Goal: Book appointment/travel/reservation

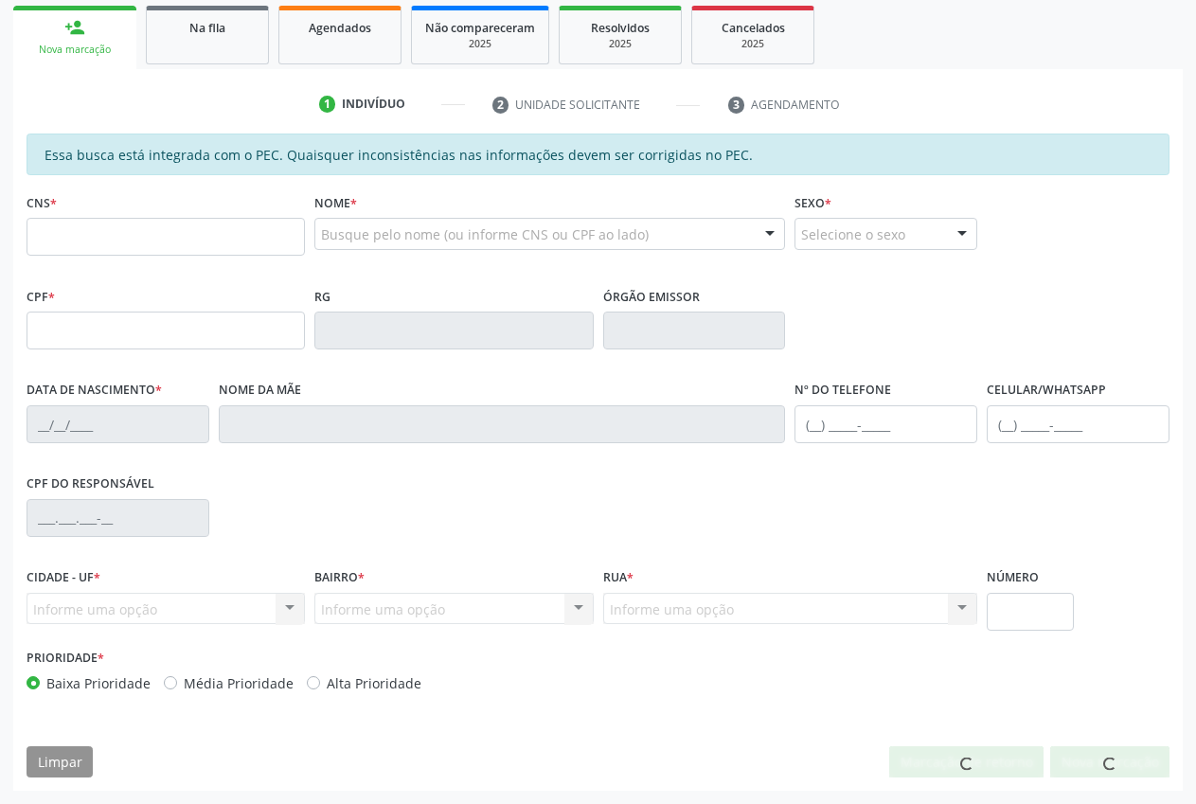
scroll to position [278, 0]
type input "705 8094 5237 9438"
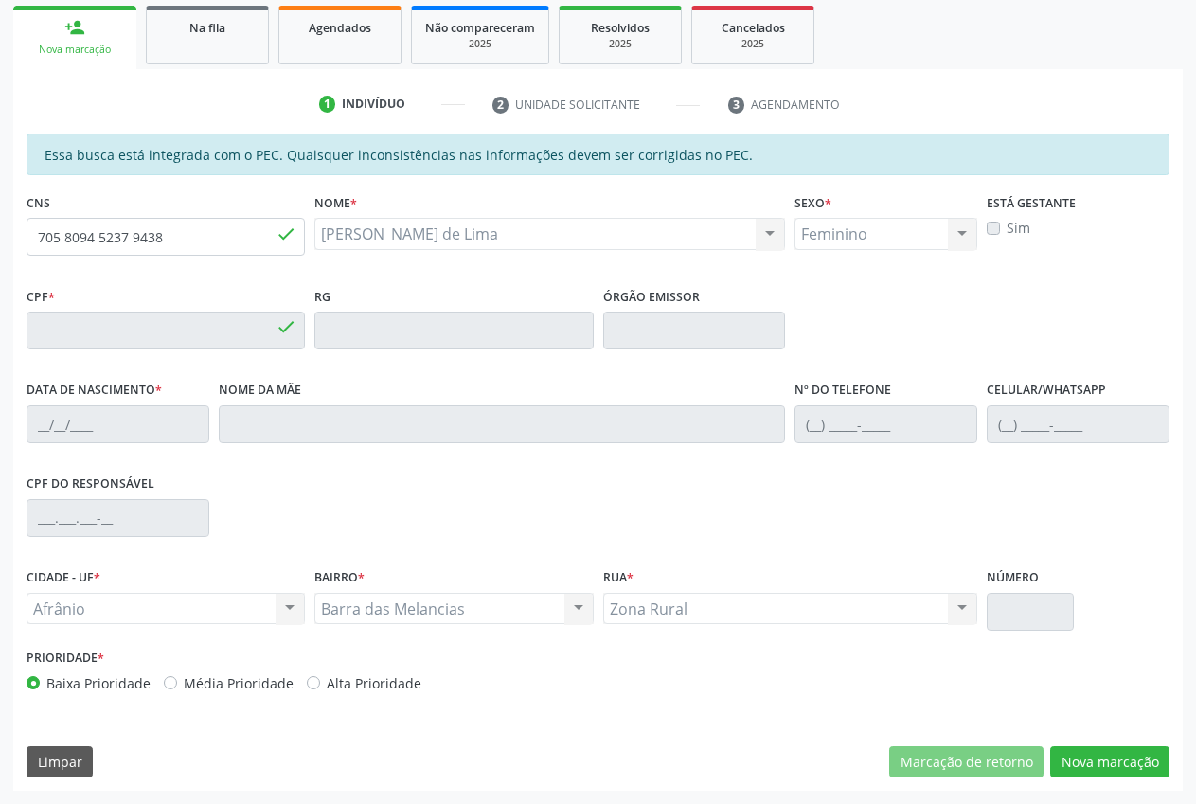
type input "112.951.324-60"
type input "[DATE]"
type input "[PERSON_NAME]"
type input "[PHONE_NUMBER]"
type input "S/N"
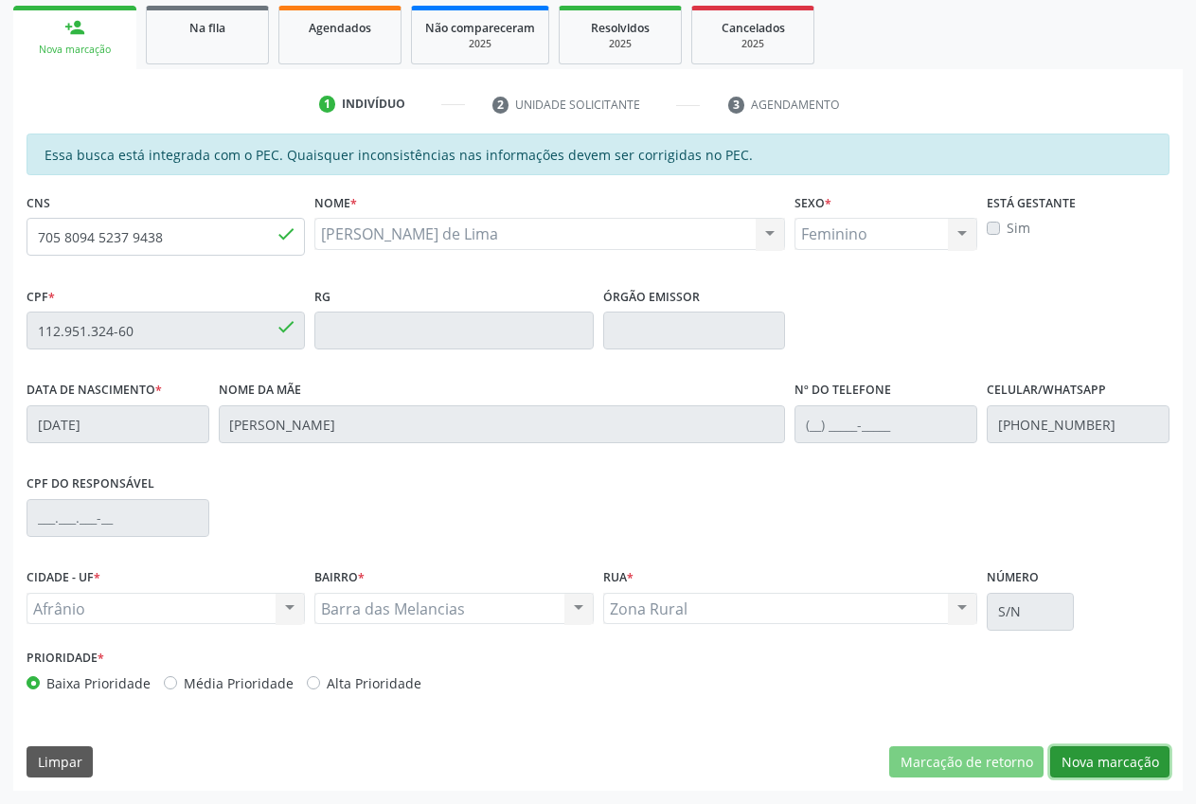
click at [1092, 763] on button "Nova marcação" at bounding box center [1109, 762] width 119 height 32
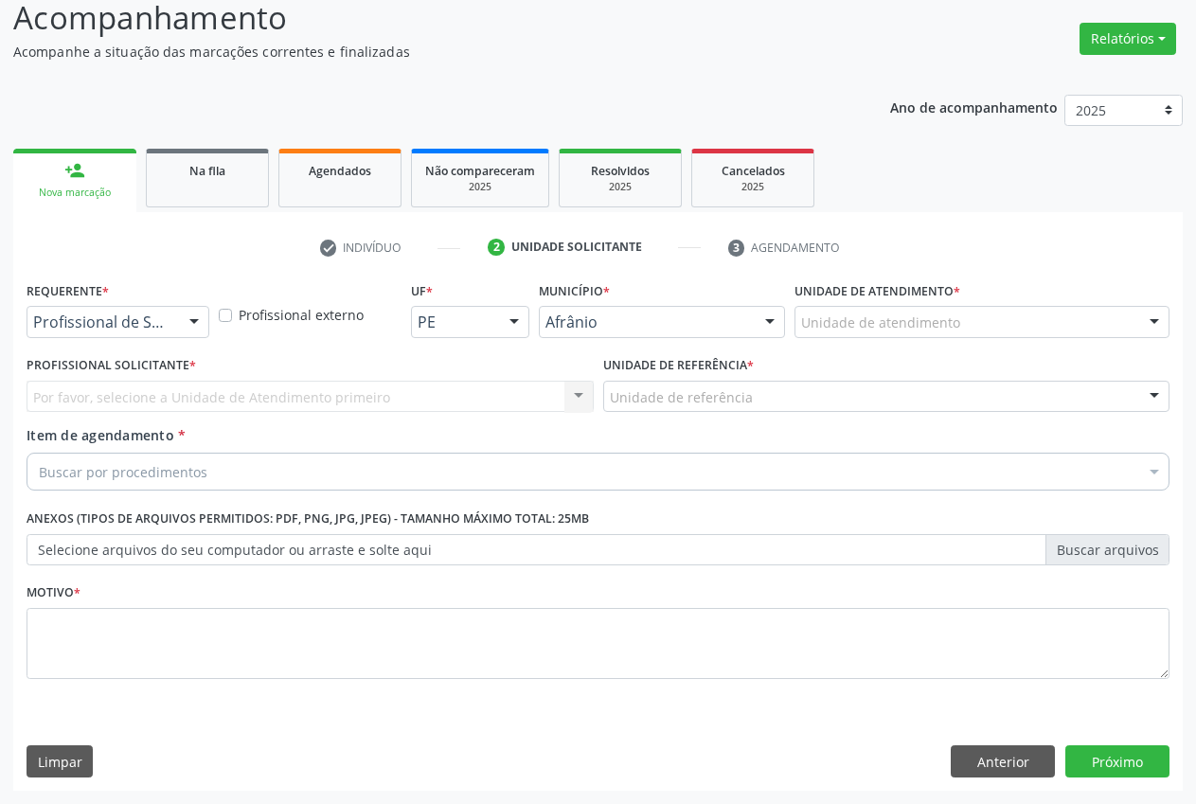
scroll to position [135, 0]
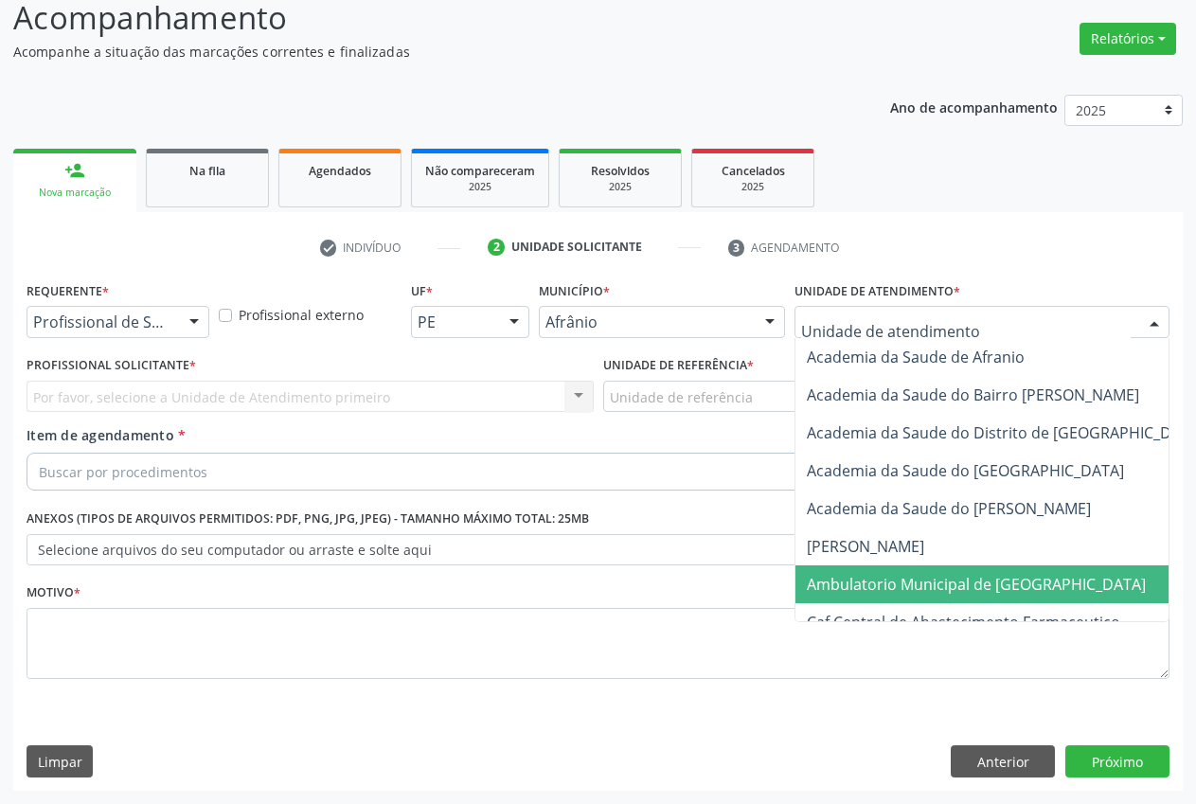
click at [928, 568] on span "Ambulatorio Municipal de [GEOGRAPHIC_DATA]" at bounding box center [1027, 584] width 462 height 38
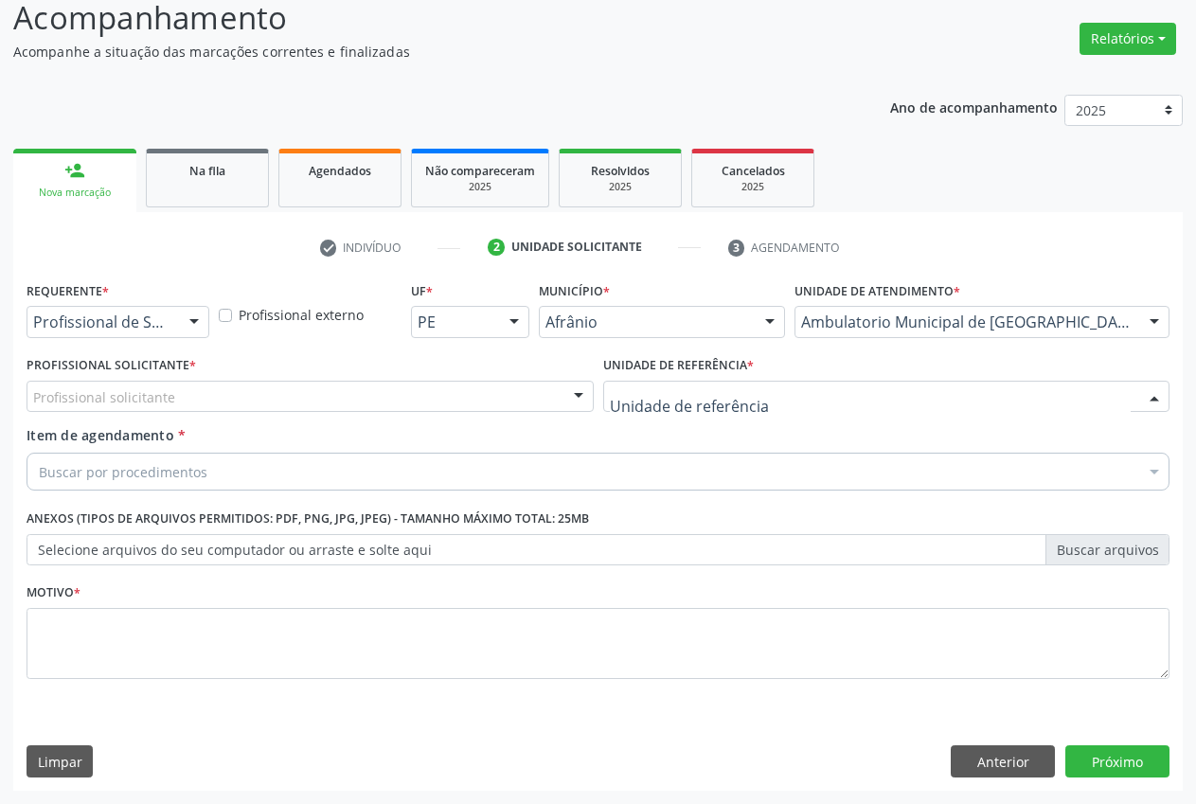
click at [1134, 400] on div at bounding box center [886, 397] width 567 height 32
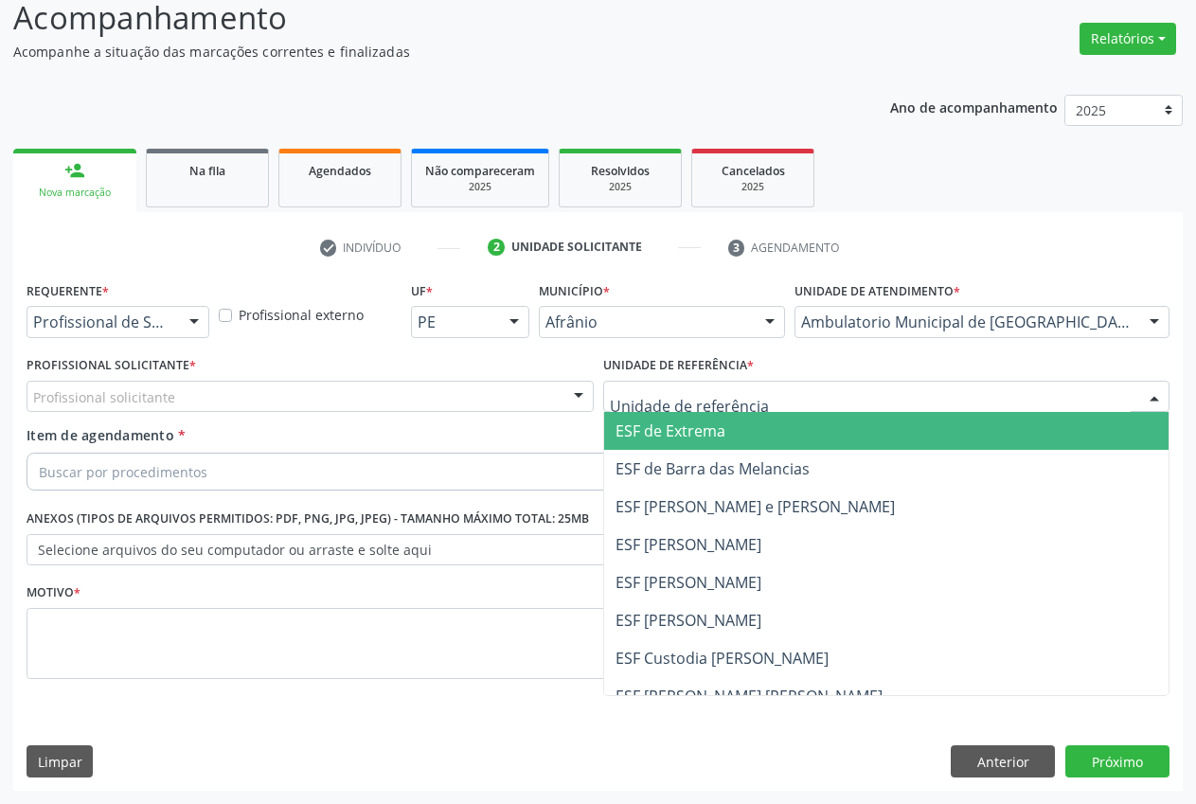
click at [724, 432] on span "ESF de Extrema" at bounding box center [671, 431] width 110 height 21
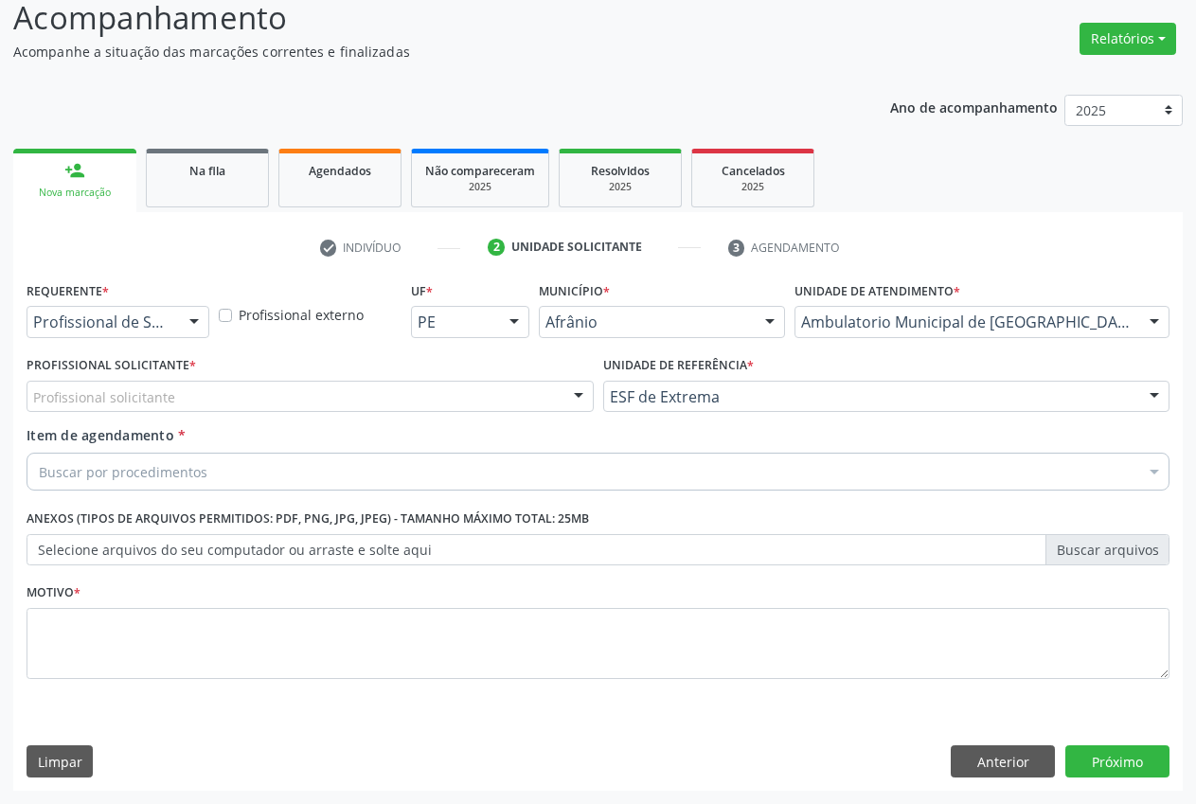
click at [567, 393] on div at bounding box center [579, 398] width 28 height 32
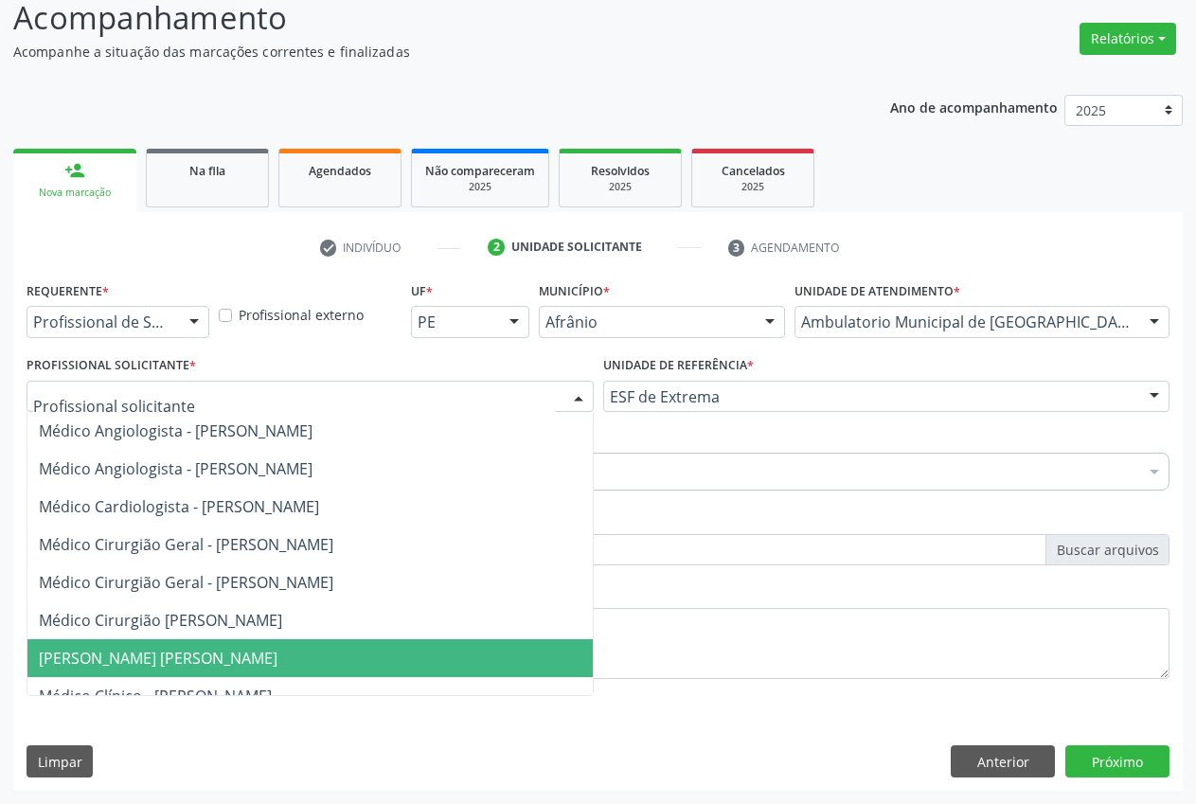
click at [498, 657] on span "[PERSON_NAME] [PERSON_NAME]" at bounding box center [330, 658] width 607 height 38
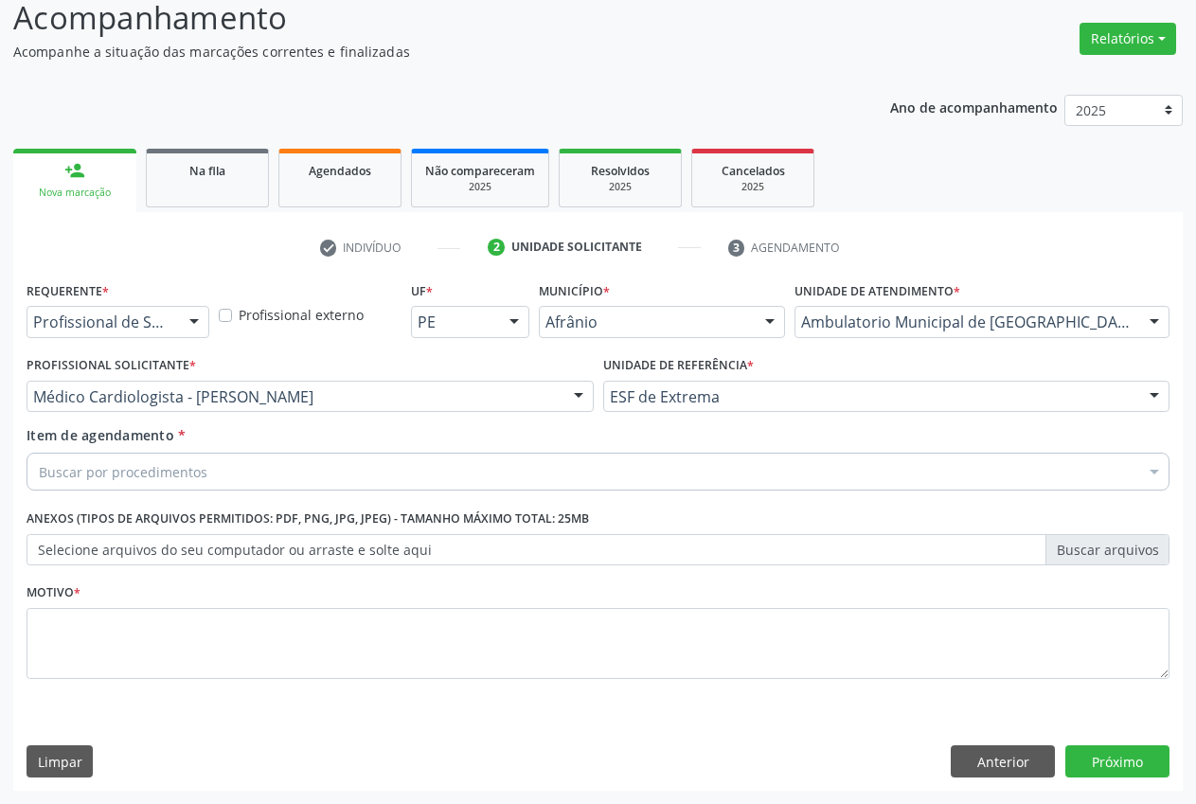
click at [280, 467] on div "Buscar por procedimentos" at bounding box center [598, 472] width 1143 height 38
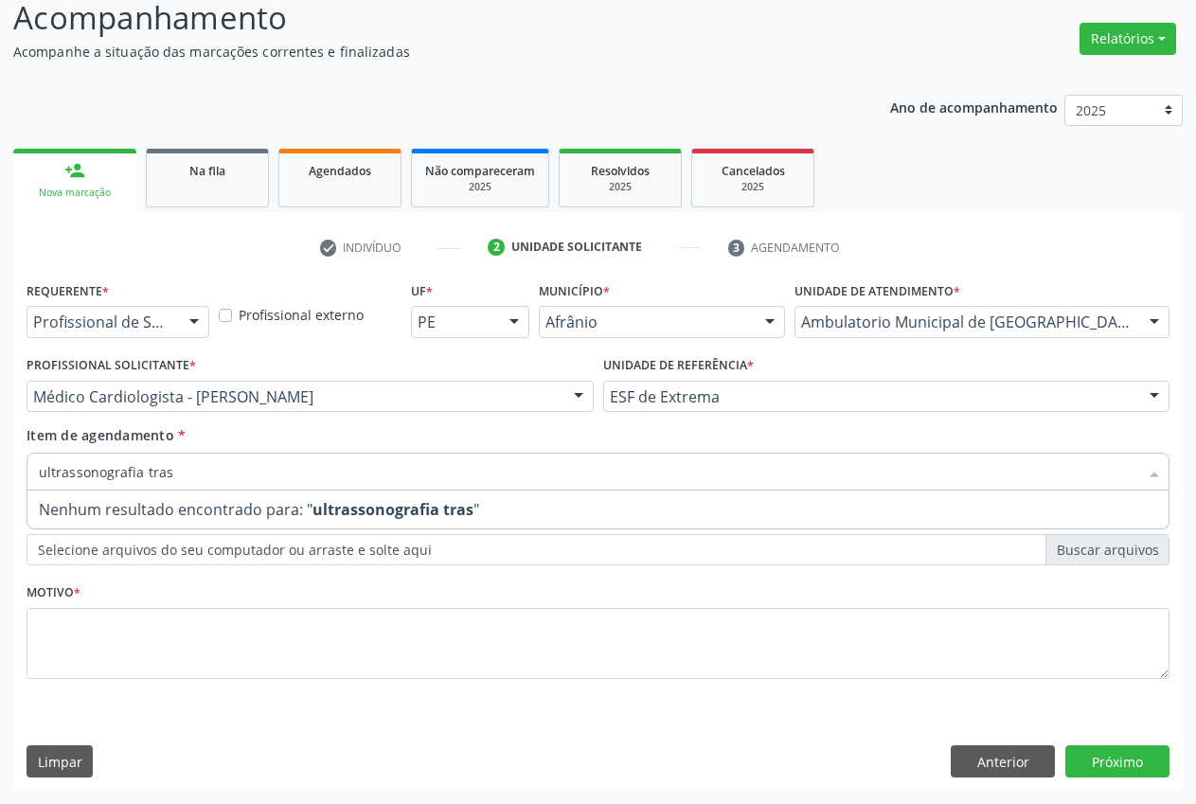
type input "ultrassonografia tra"
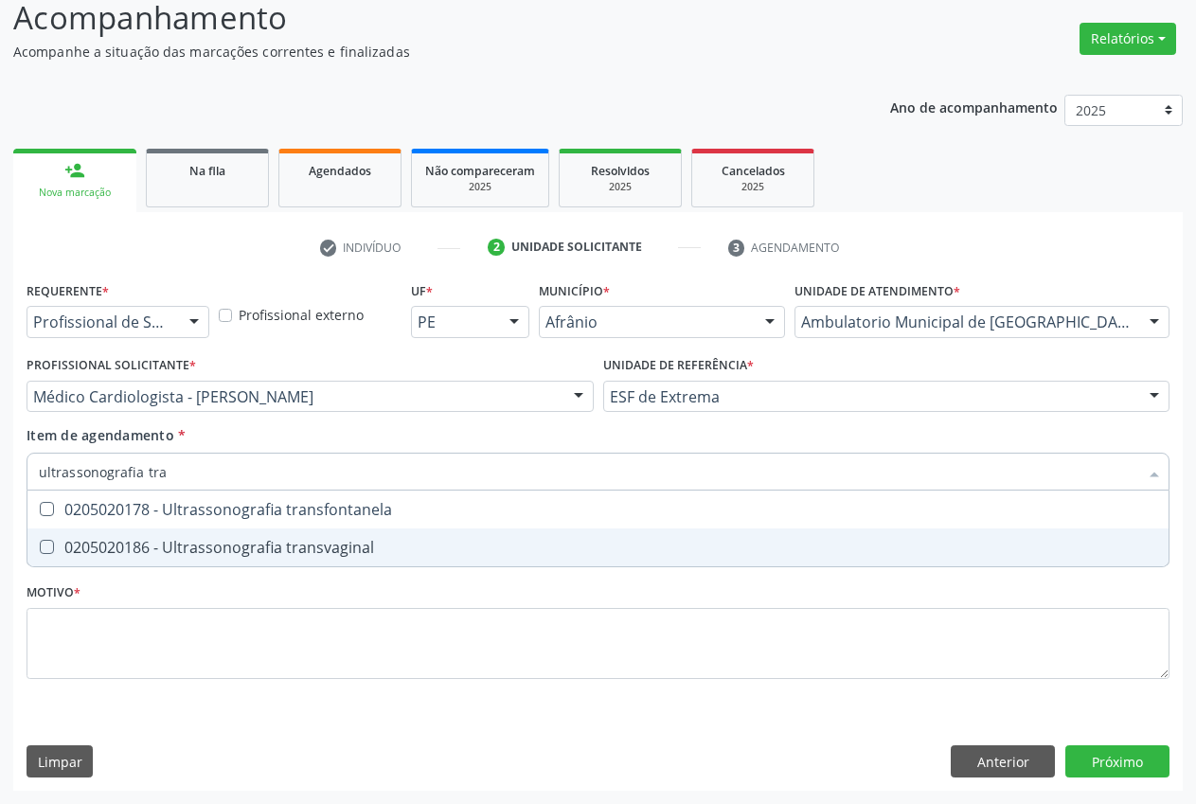
click at [255, 536] on span "0205020186 - Ultrassonografia transvaginal" at bounding box center [597, 548] width 1141 height 38
checkbox transvaginal "true"
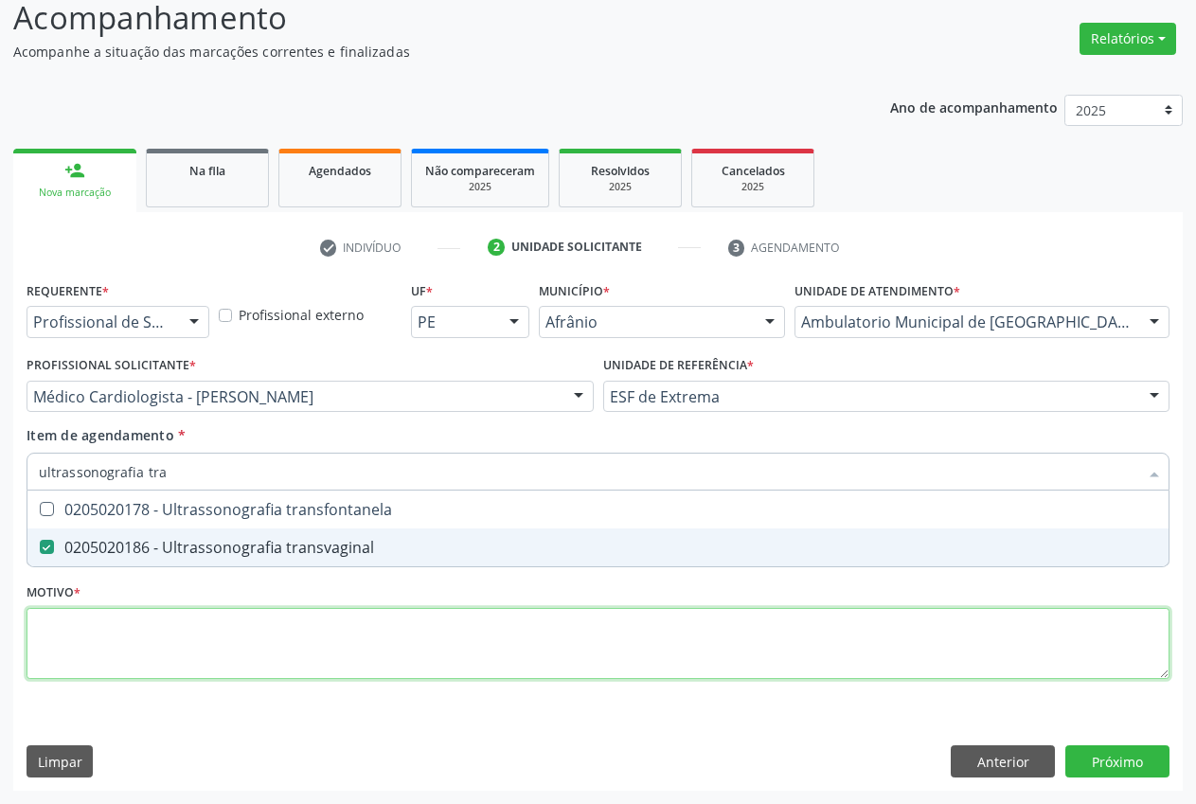
click at [237, 639] on div "Requerente * Profissional de Saúde Profissional de Saúde Paciente Nenhum result…" at bounding box center [598, 491] width 1143 height 429
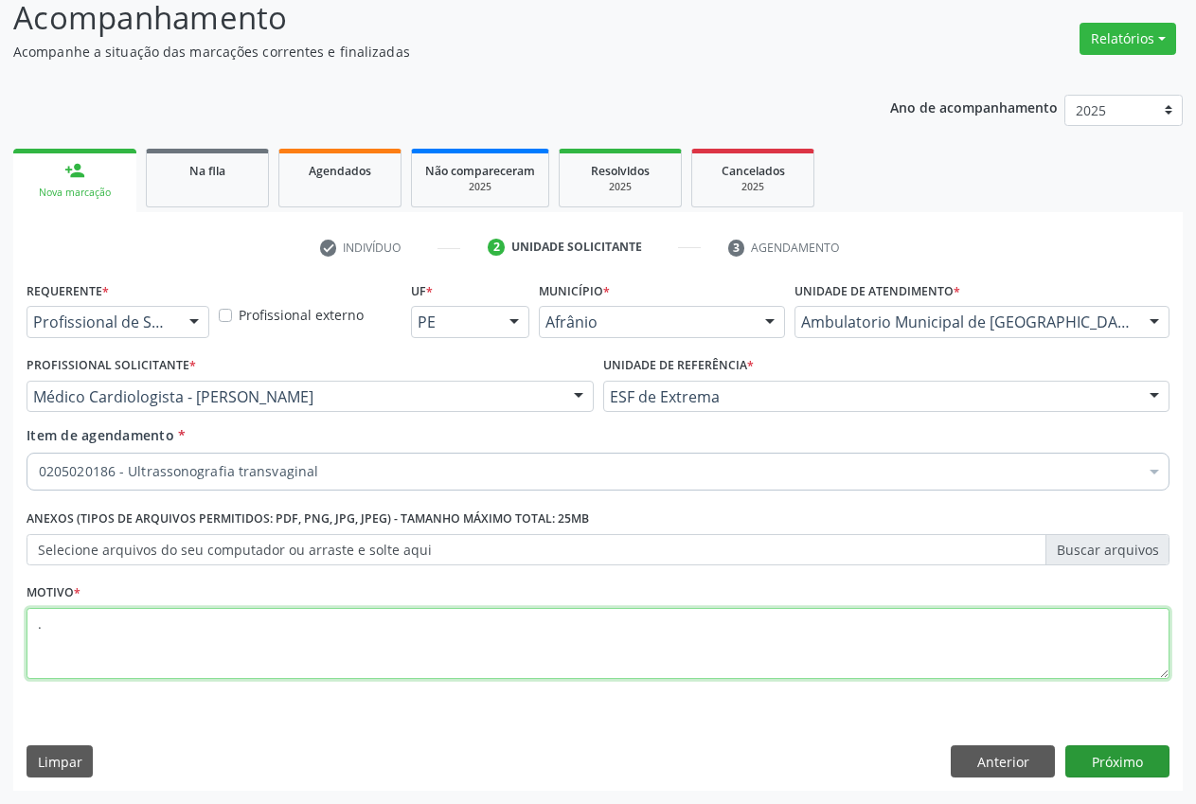
type textarea "."
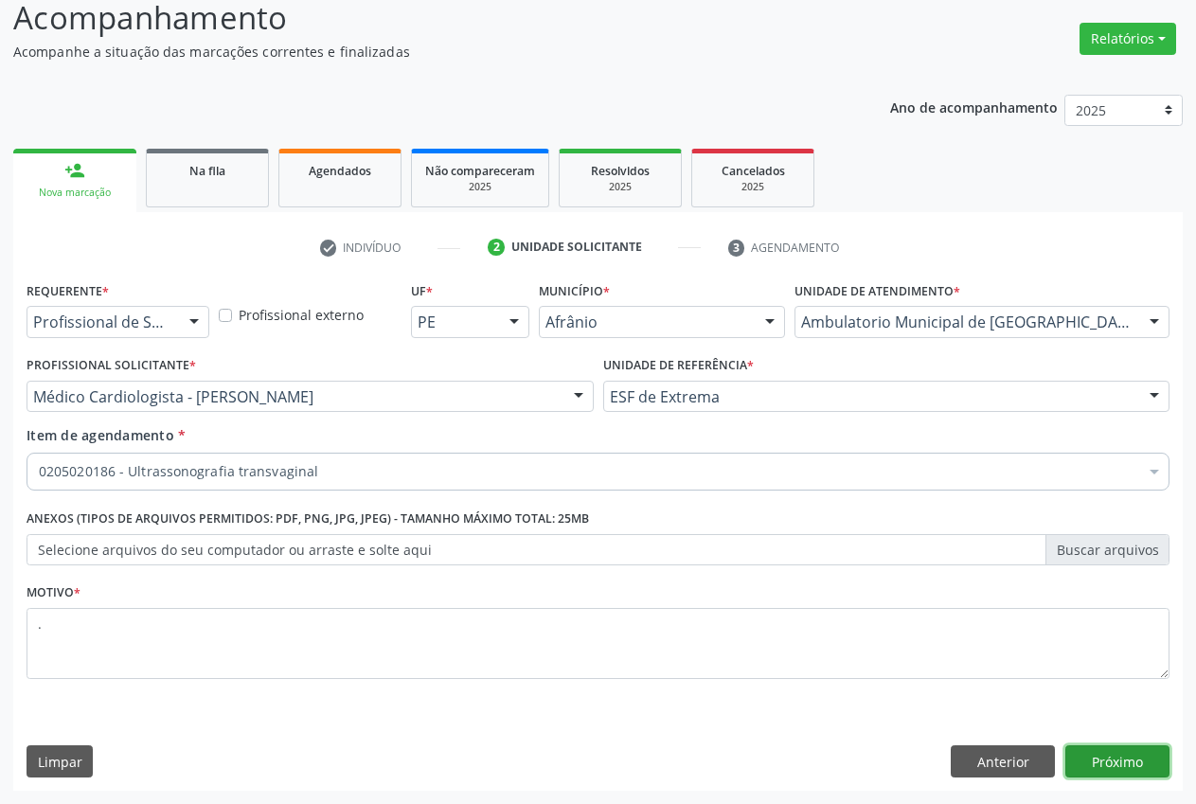
click at [1100, 765] on button "Próximo" at bounding box center [1118, 761] width 104 height 32
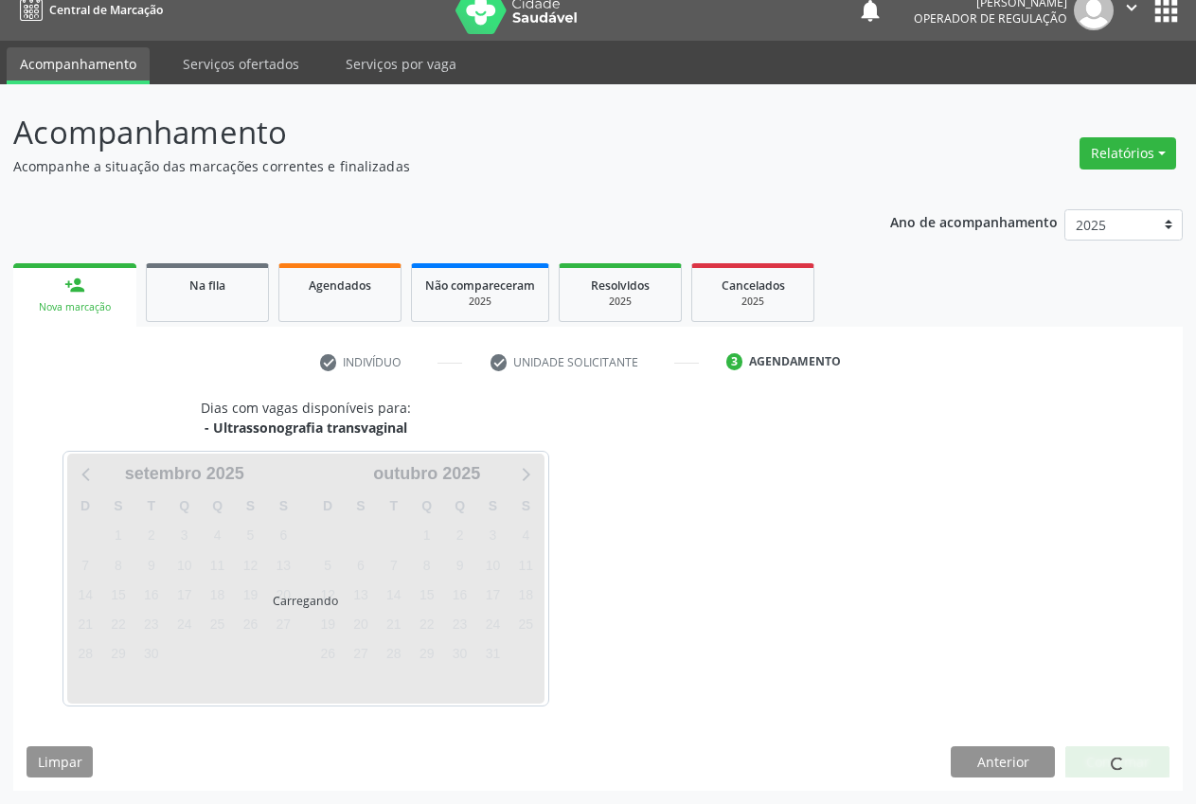
scroll to position [76, 0]
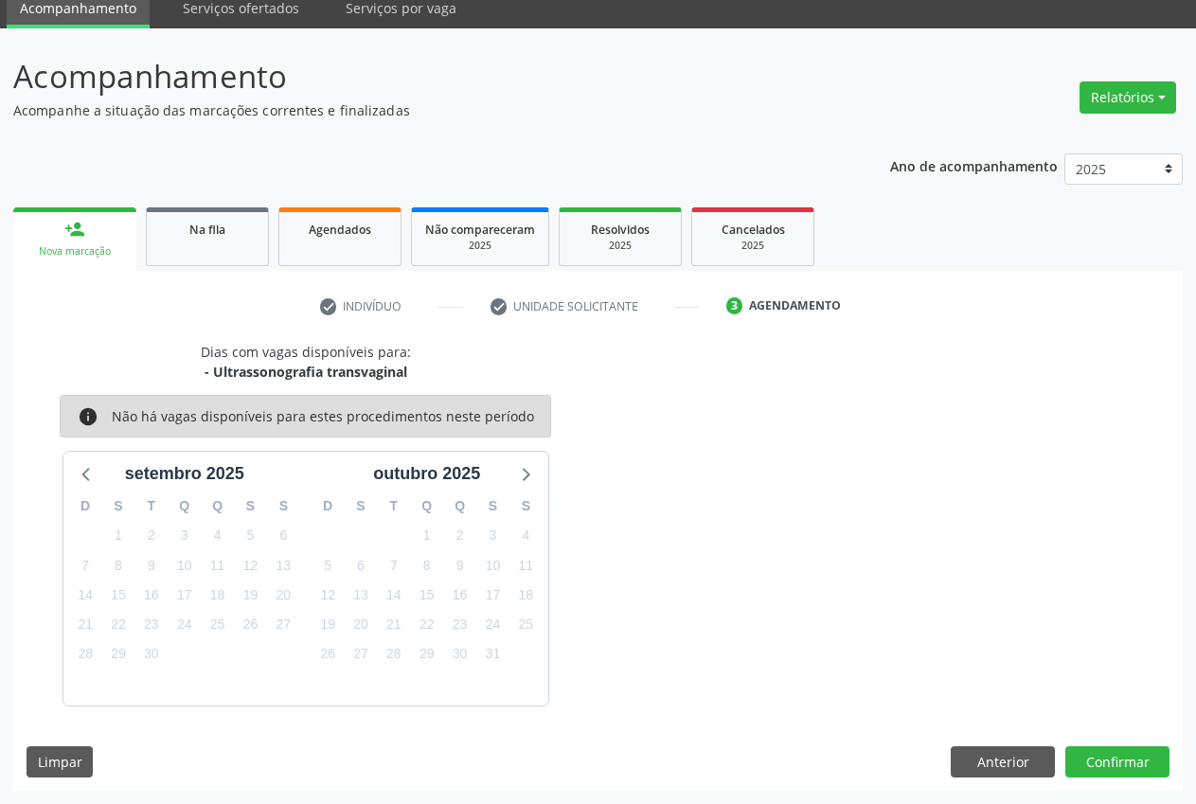
click at [71, 250] on div "Nova marcação" at bounding box center [75, 251] width 97 height 14
click at [53, 258] on div "Nova marcação" at bounding box center [75, 251] width 97 height 14
